Goal: Task Accomplishment & Management: Use online tool/utility

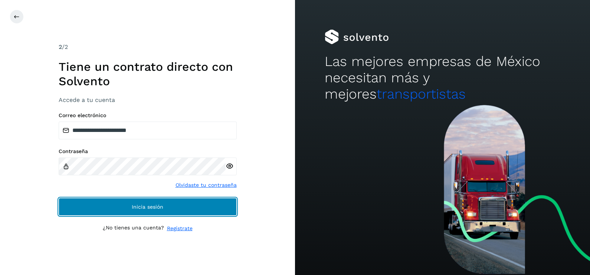
click at [159, 201] on button "Inicia sesión" at bounding box center [148, 207] width 178 height 18
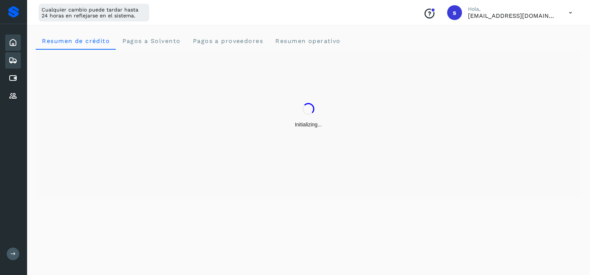
click at [18, 59] on div "Embarques" at bounding box center [13, 60] width 16 height 16
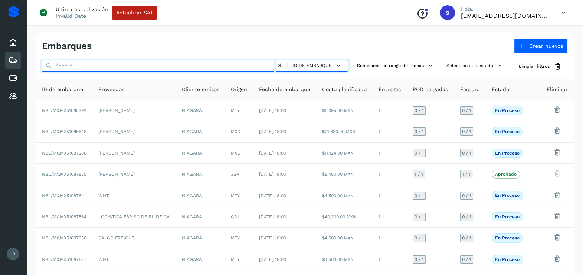
click at [138, 69] on input "text" at bounding box center [159, 66] width 234 height 12
paste input "**********"
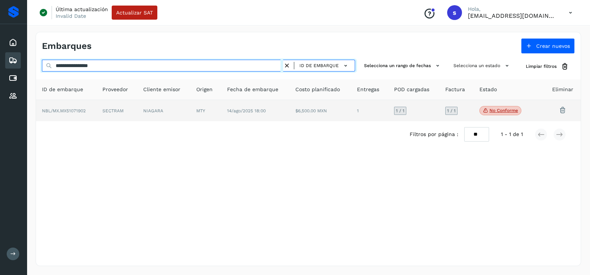
type input "**********"
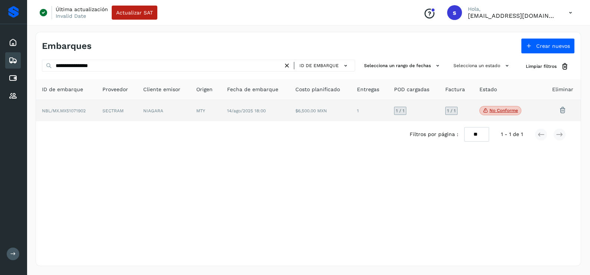
click at [133, 106] on td "SECTRAM" at bounding box center [116, 111] width 41 height 22
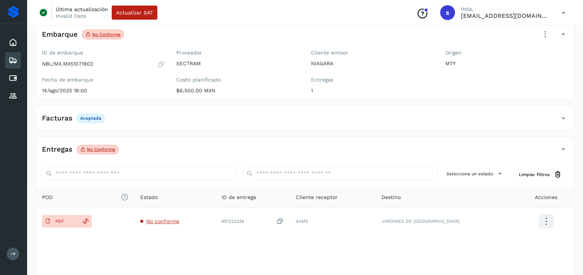
scroll to position [78, 0]
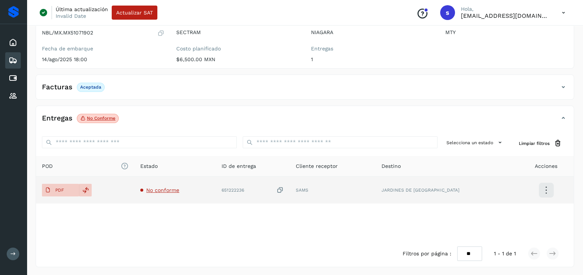
click at [179, 187] on span "No conforme" at bounding box center [162, 190] width 33 height 6
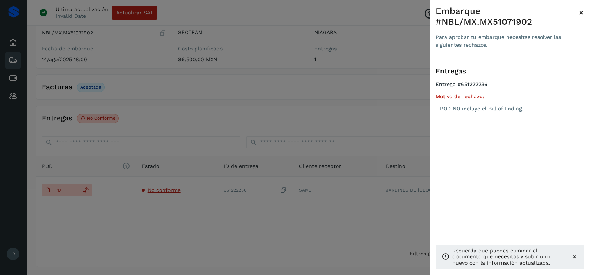
click at [267, 122] on div at bounding box center [295, 137] width 590 height 275
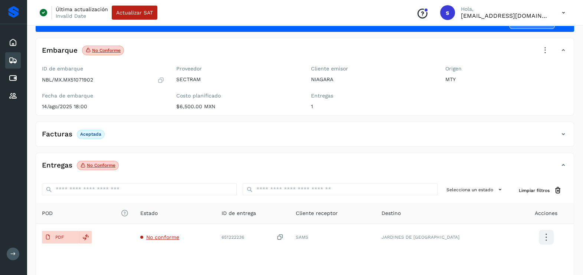
scroll to position [0, 0]
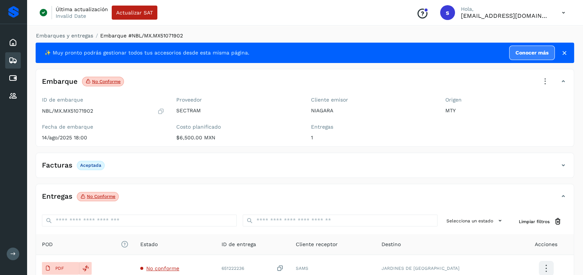
click at [538, 83] on icon at bounding box center [545, 81] width 16 height 16
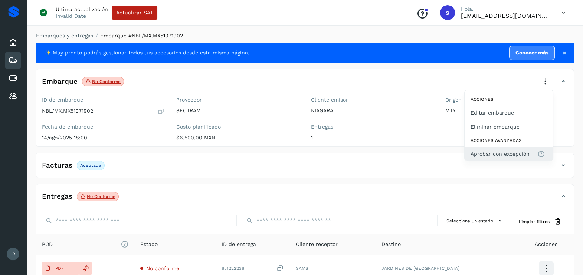
click at [502, 147] on button "Aprobar con excepción" at bounding box center [508, 154] width 88 height 14
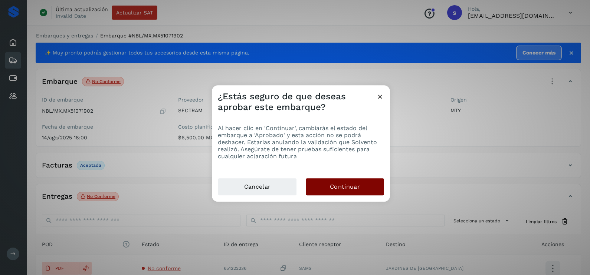
drag, startPoint x: 365, startPoint y: 176, endPoint x: 363, endPoint y: 188, distance: 12.4
click at [365, 178] on div "Al hacer clic en 'Continuar', cambiarás el estado del embarque a 'Aprobado' y e…" at bounding box center [301, 145] width 178 height 65
click at [362, 189] on button "Continuar" at bounding box center [345, 186] width 78 height 17
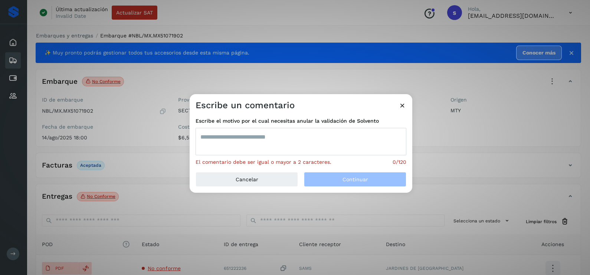
click at [283, 149] on textarea at bounding box center [300, 141] width 211 height 27
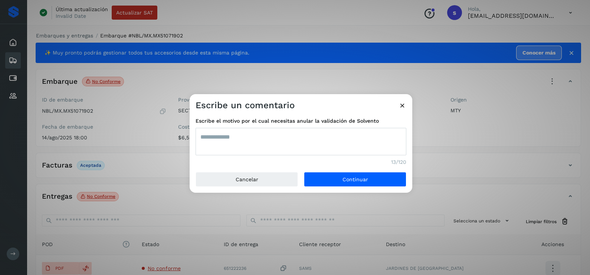
type textarea "**********"
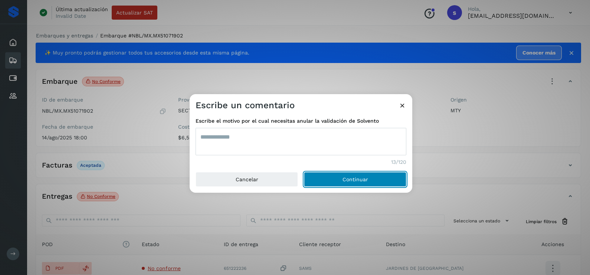
click at [304, 172] on button "Continuar" at bounding box center [355, 179] width 102 height 15
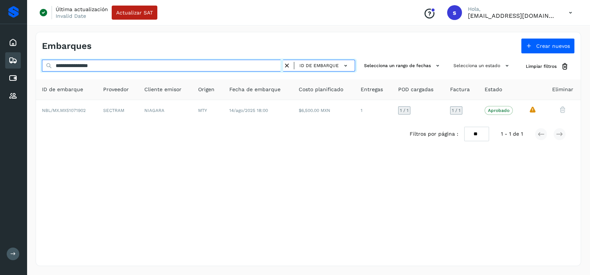
drag, startPoint x: 128, startPoint y: 63, endPoint x: 26, endPoint y: 66, distance: 102.4
click at [26, 65] on div "**********" at bounding box center [295, 137] width 590 height 275
paste input "text"
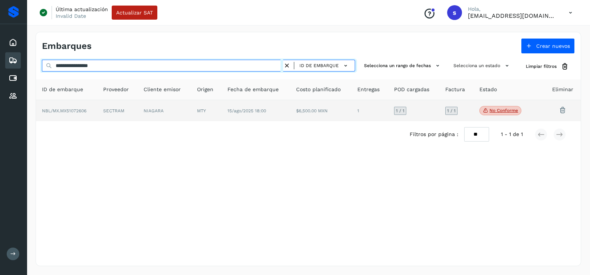
type input "**********"
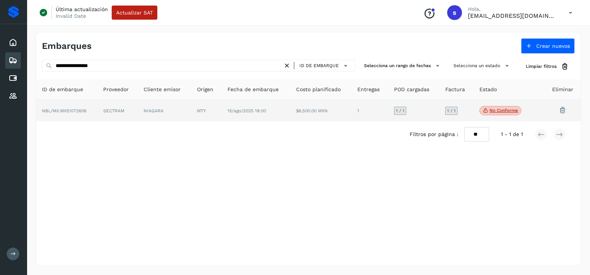
click at [169, 114] on td "NIAGARA" at bounding box center [164, 111] width 53 height 22
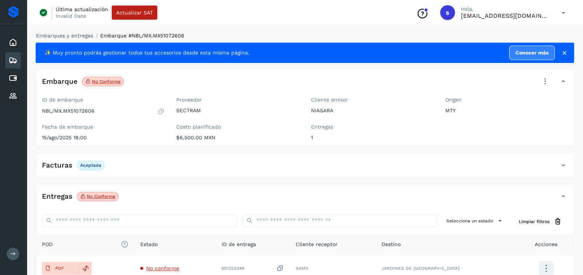
click at [547, 80] on icon at bounding box center [545, 81] width 16 height 16
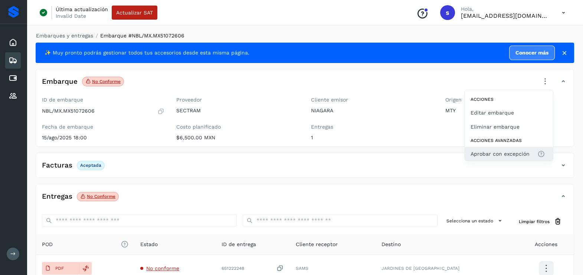
click at [502, 154] on span "Aprobar con excepción" at bounding box center [499, 154] width 59 height 8
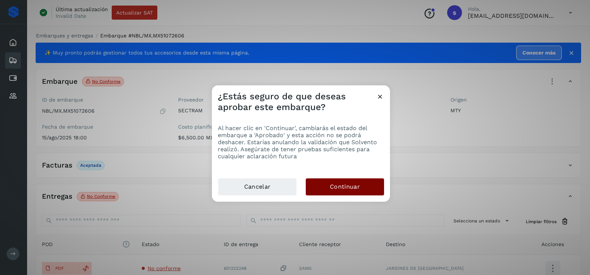
click at [352, 180] on button "Continuar" at bounding box center [345, 186] width 78 height 17
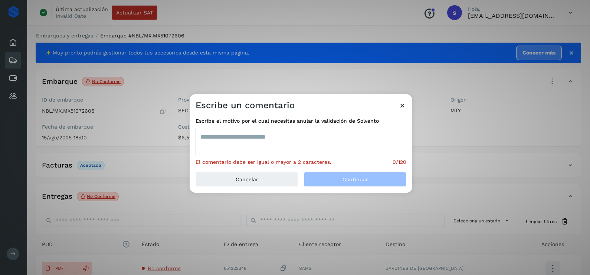
click at [286, 157] on div "Escribe el motivo por el cual necesitas anular la validación de Solvento El com…" at bounding box center [300, 141] width 211 height 49
click at [287, 149] on textarea at bounding box center [300, 141] width 211 height 27
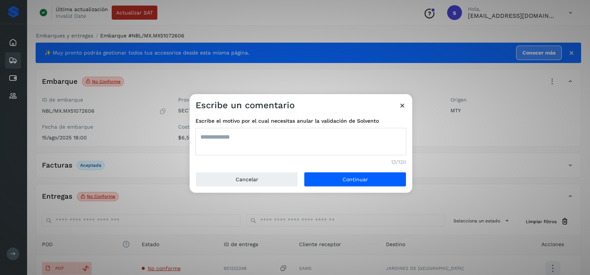
type textarea "**********"
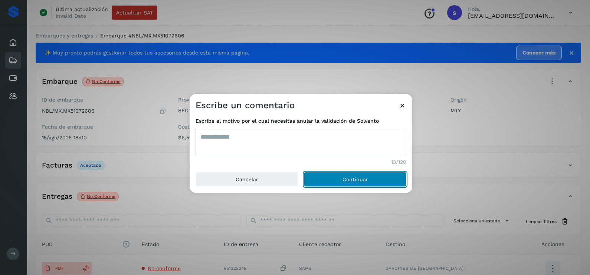
click at [304, 172] on button "Continuar" at bounding box center [355, 179] width 102 height 15
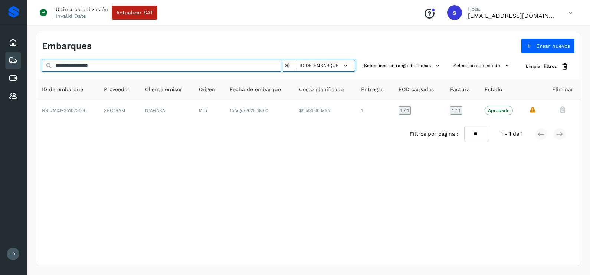
drag, startPoint x: 113, startPoint y: 66, endPoint x: 24, endPoint y: 65, distance: 89.4
click at [24, 65] on div "**********" at bounding box center [295, 137] width 590 height 275
paste input "text"
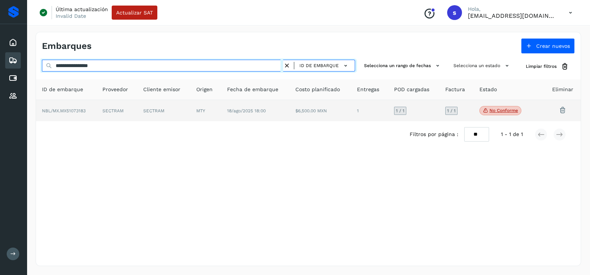
type input "**********"
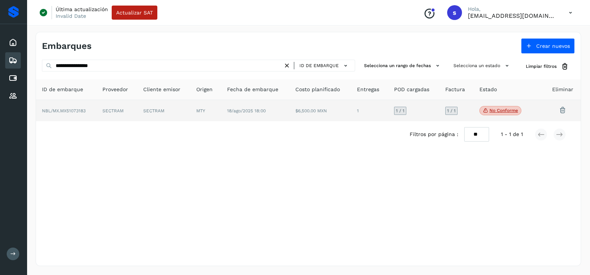
click at [140, 108] on td "SECTRAM" at bounding box center [163, 111] width 53 height 22
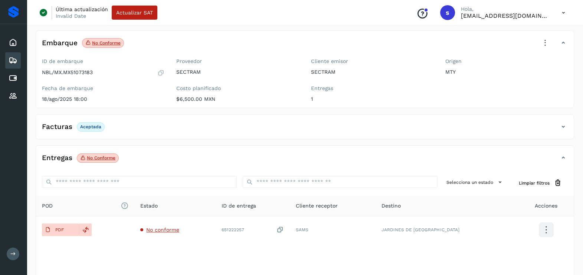
scroll to position [78, 0]
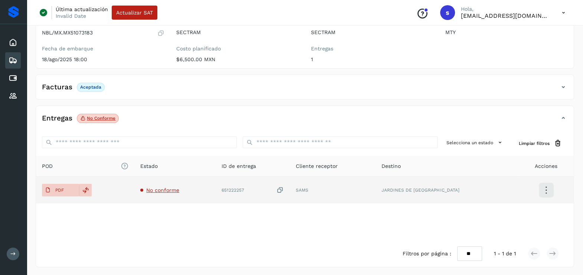
click at [170, 187] on span "No conforme" at bounding box center [162, 190] width 33 height 6
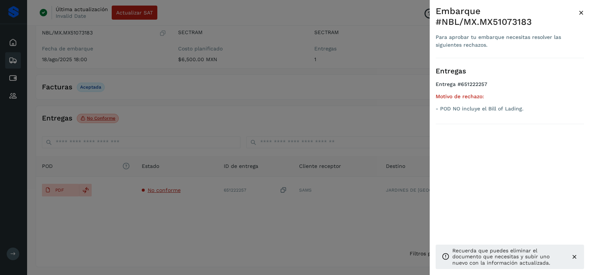
click at [237, 121] on div at bounding box center [295, 137] width 590 height 275
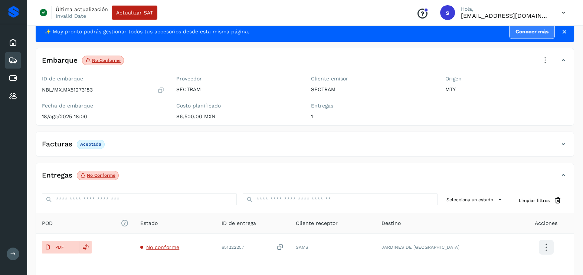
scroll to position [0, 0]
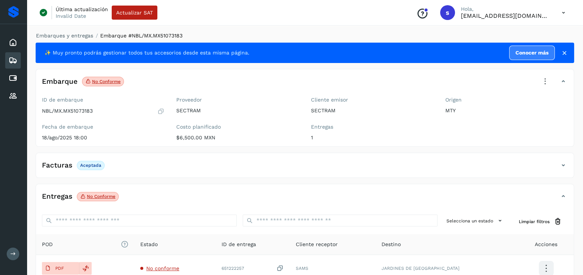
click at [543, 80] on icon at bounding box center [545, 81] width 16 height 16
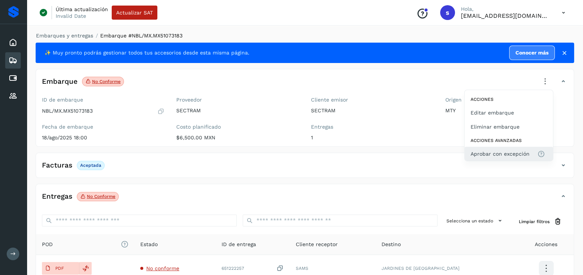
click at [498, 152] on span "Aprobar con excepción" at bounding box center [499, 154] width 59 height 8
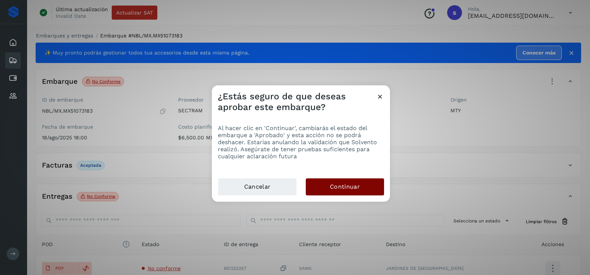
click at [344, 186] on span "Continuar" at bounding box center [345, 187] width 30 height 8
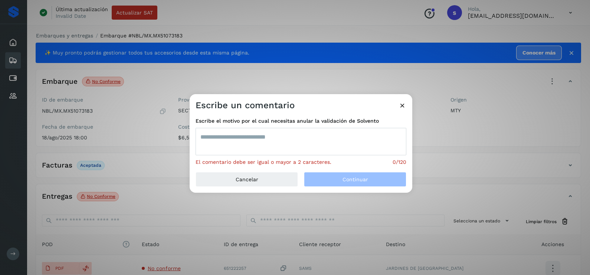
click at [275, 149] on textarea at bounding box center [300, 141] width 211 height 27
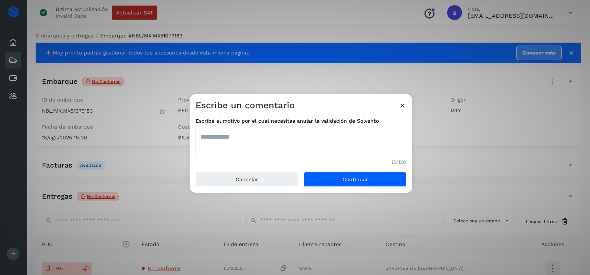
type textarea "**********"
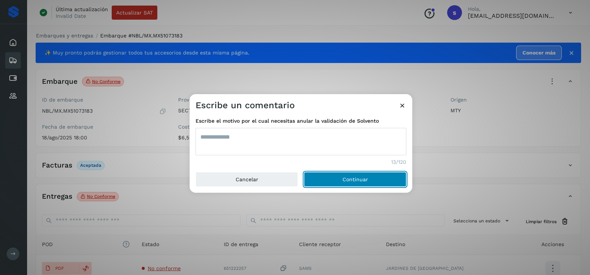
click at [304, 172] on button "Continuar" at bounding box center [355, 179] width 102 height 15
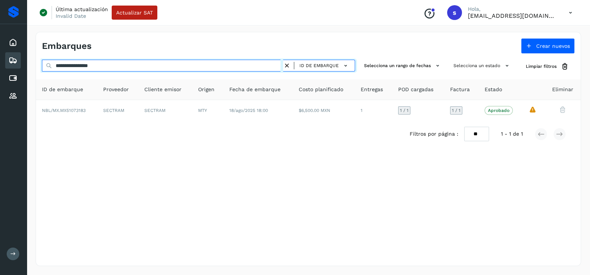
click at [27, 65] on div "**********" at bounding box center [308, 149] width 563 height 252
paste input "text"
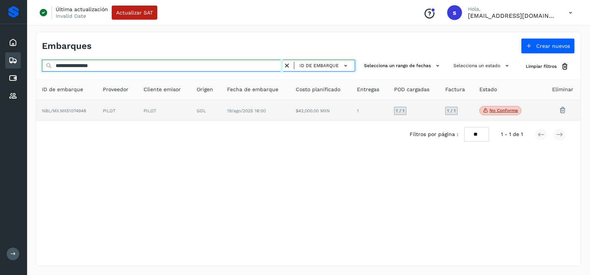
type input "**********"
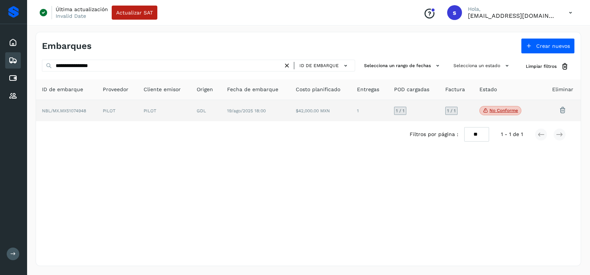
click at [90, 115] on td "NBL/MX.MX51074948" at bounding box center [66, 111] width 61 height 22
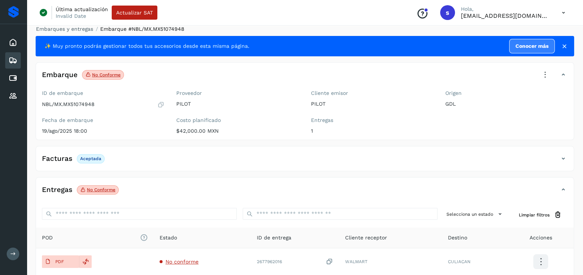
scroll to position [78, 0]
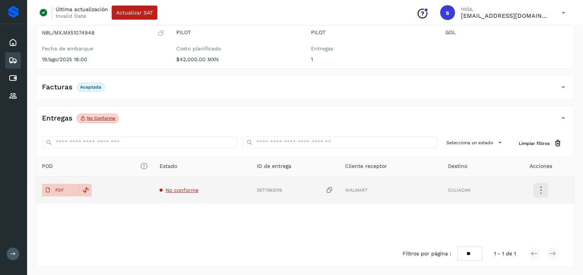
click at [185, 188] on span "No conforme" at bounding box center [181, 190] width 33 height 6
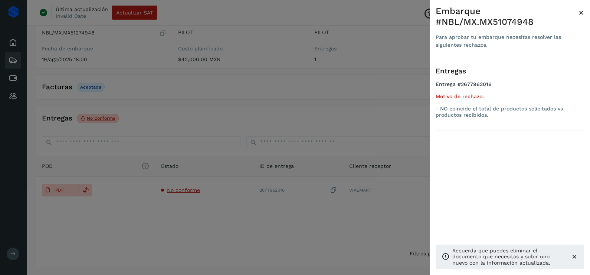
click at [299, 221] on div at bounding box center [295, 137] width 590 height 275
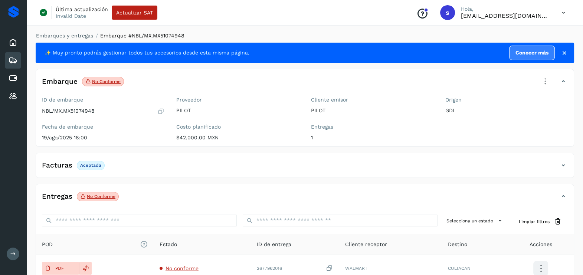
scroll to position [46, 0]
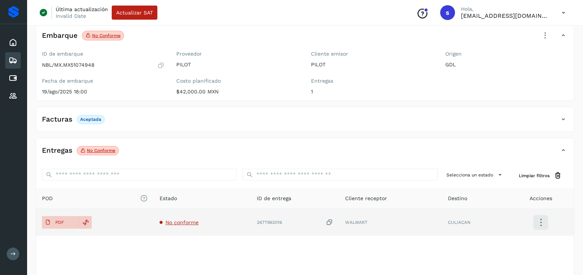
click at [331, 224] on icon at bounding box center [329, 223] width 7 height 8
click at [63, 220] on p "PDF" at bounding box center [59, 222] width 9 height 5
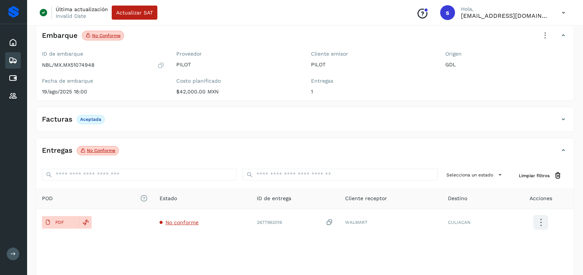
scroll to position [0, 0]
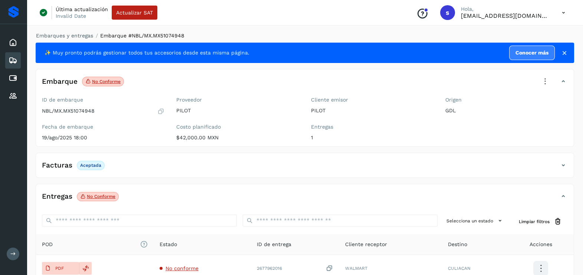
click at [539, 83] on icon at bounding box center [545, 81] width 16 height 16
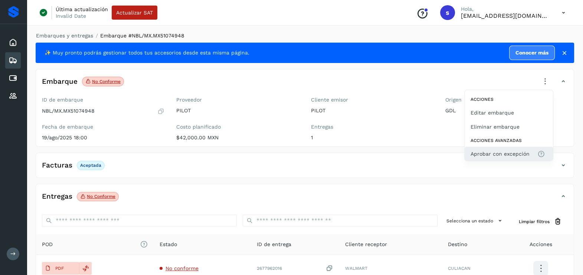
click at [496, 153] on span "Aprobar con excepción" at bounding box center [499, 154] width 59 height 8
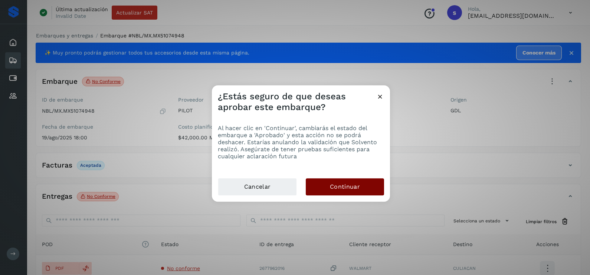
click at [352, 186] on span "Continuar" at bounding box center [345, 187] width 30 height 8
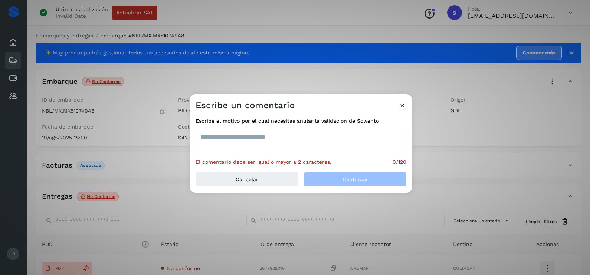
click at [270, 156] on div "Escribe el motivo por el cual necesitas anular la validación de Solvento El com…" at bounding box center [300, 141] width 211 height 49
click at [270, 149] on textarea at bounding box center [300, 141] width 211 height 27
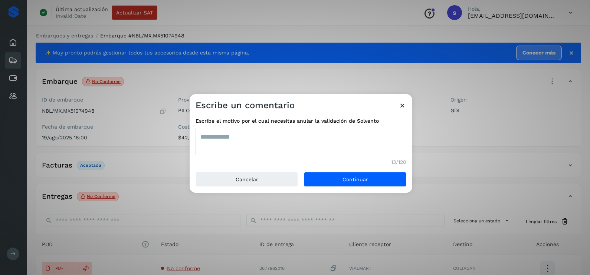
type textarea "**********"
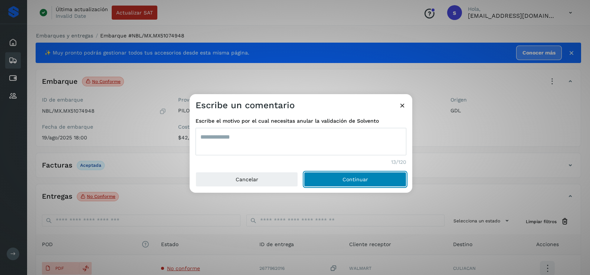
click at [304, 172] on button "Continuar" at bounding box center [355, 179] width 102 height 15
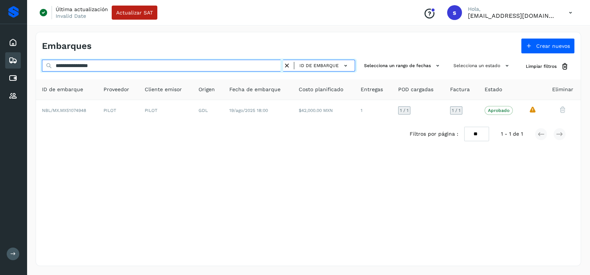
click at [14, 67] on div "**********" at bounding box center [295, 137] width 590 height 275
paste input "text"
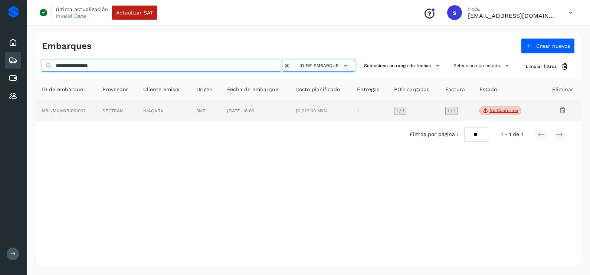
type input "**********"
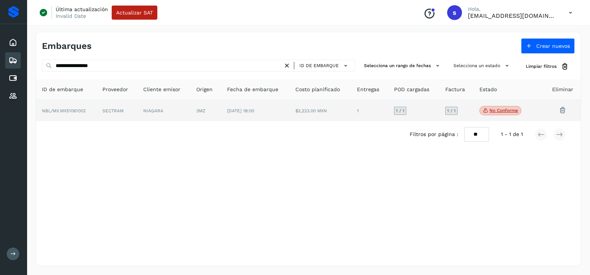
click at [119, 115] on td "SECTRAM" at bounding box center [116, 111] width 41 height 22
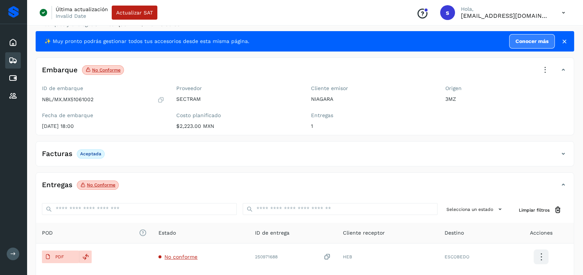
scroll to position [46, 0]
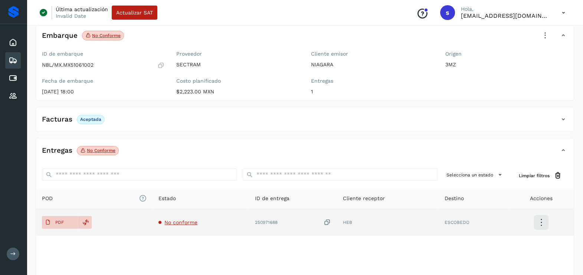
click at [183, 221] on span "No conforme" at bounding box center [180, 223] width 33 height 6
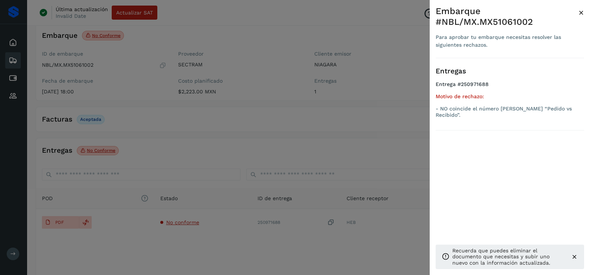
click at [207, 155] on div at bounding box center [295, 137] width 590 height 275
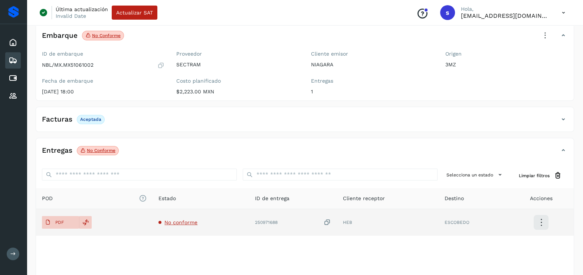
click at [191, 221] on span "No conforme" at bounding box center [180, 223] width 33 height 6
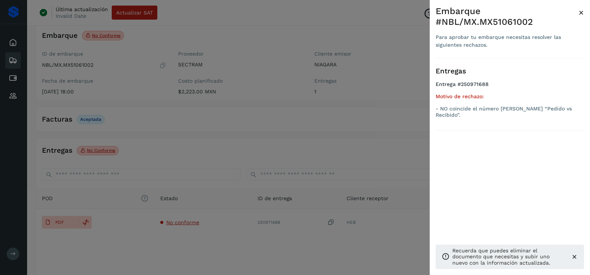
click at [285, 136] on div at bounding box center [295, 137] width 590 height 275
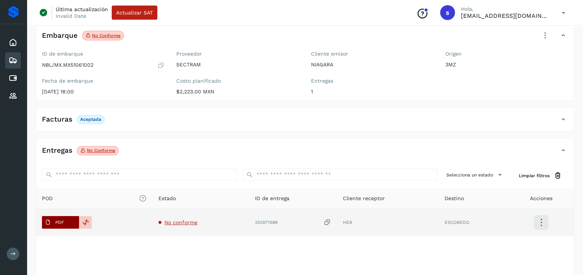
click at [59, 218] on span "PDF" at bounding box center [54, 223] width 25 height 12
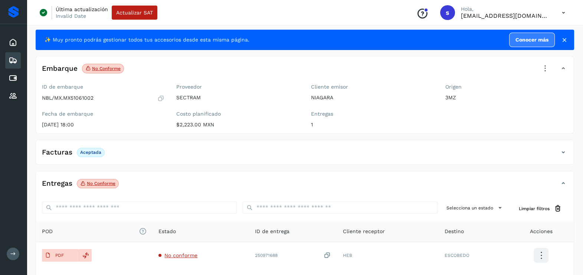
scroll to position [0, 0]
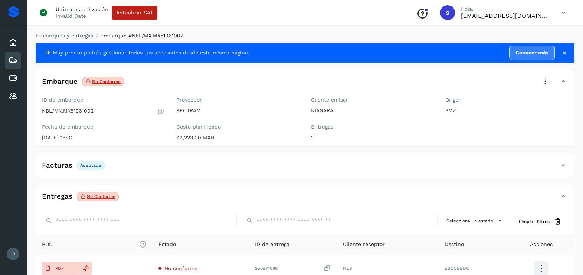
click at [541, 77] on icon at bounding box center [545, 81] width 16 height 16
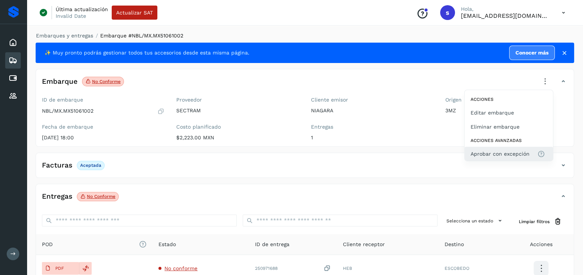
click at [495, 156] on span "Aprobar con excepción" at bounding box center [499, 154] width 59 height 8
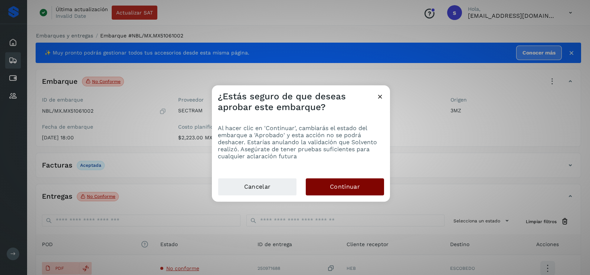
click at [359, 191] on button "Continuar" at bounding box center [345, 186] width 78 height 17
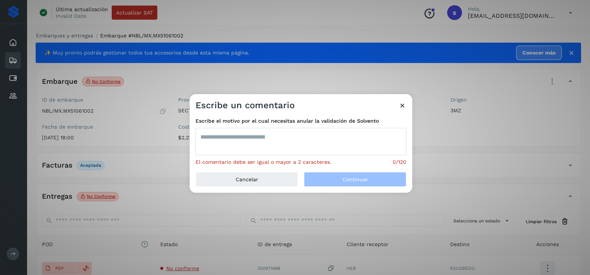
click at [316, 138] on textarea at bounding box center [300, 141] width 211 height 27
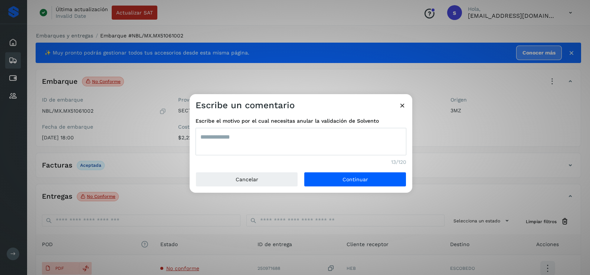
type textarea "**********"
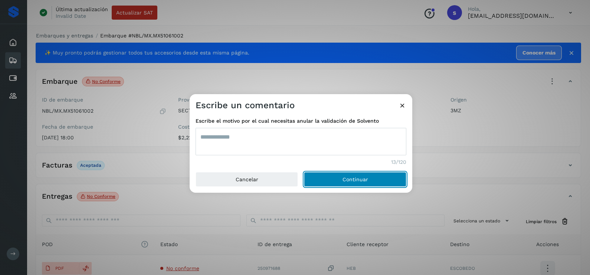
click at [304, 172] on button "Continuar" at bounding box center [355, 179] width 102 height 15
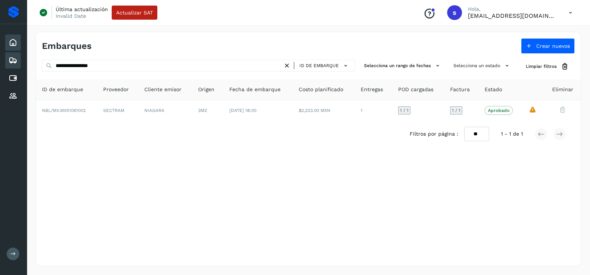
click at [13, 47] on div "Inicio" at bounding box center [13, 42] width 16 height 16
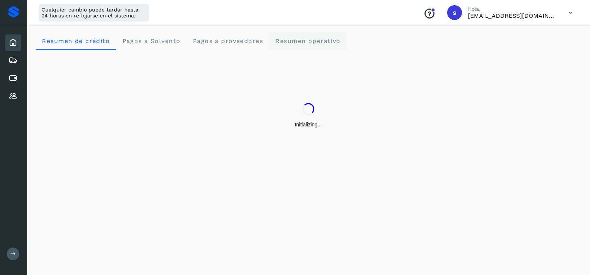
click at [309, 36] on operativo "Resumen operativo" at bounding box center [307, 41] width 77 height 18
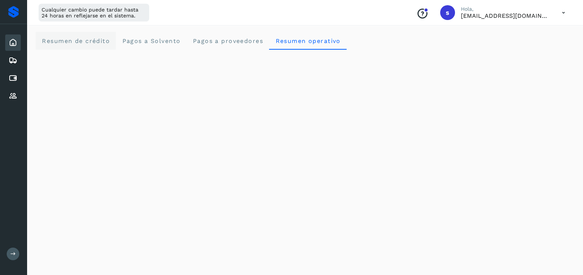
click at [77, 42] on span "Resumen de crédito" at bounding box center [76, 40] width 68 height 7
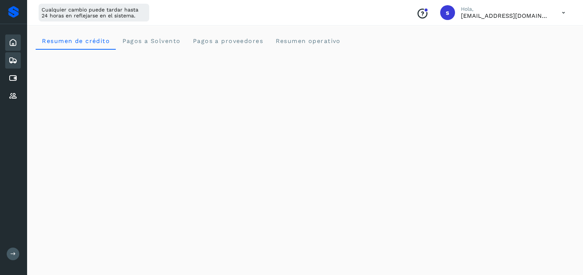
click at [17, 58] on icon at bounding box center [13, 60] width 9 height 9
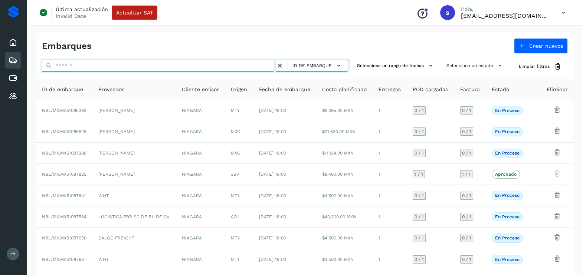
click at [104, 67] on input "text" at bounding box center [159, 66] width 234 height 12
paste input "**********"
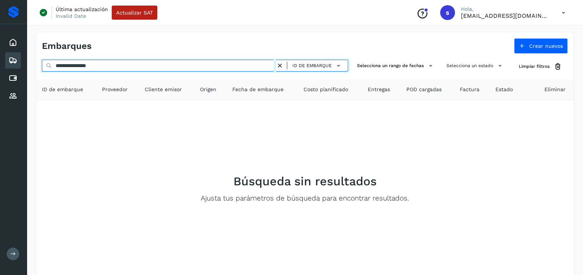
type input "**********"
